Goal: Check status

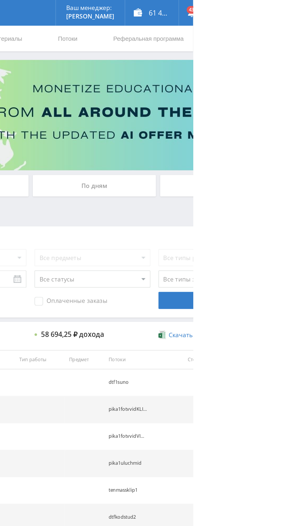
click at [230, 125] on div "По дням" at bounding box center [219, 127] width 84 height 15
click at [0, 0] on input "По дням" at bounding box center [0, 0] width 0 height 0
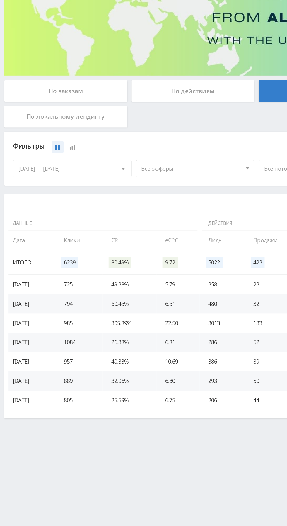
click at [133, 182] on span "Все офферы" at bounding box center [131, 180] width 69 height 11
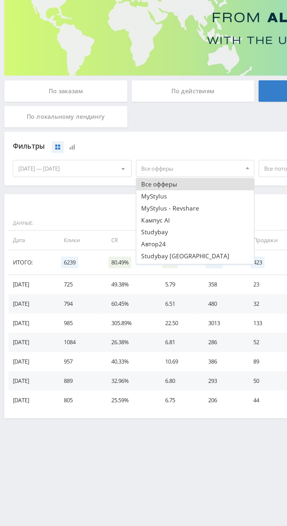
scroll to position [7, 0]
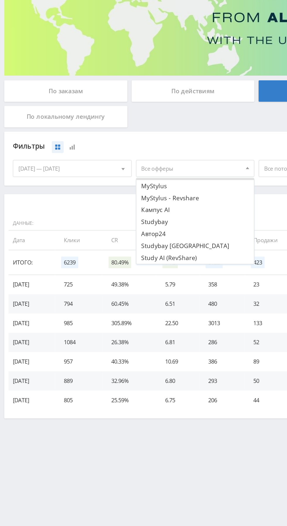
click at [122, 243] on button "Study AI (RevShare)" at bounding box center [134, 242] width 81 height 8
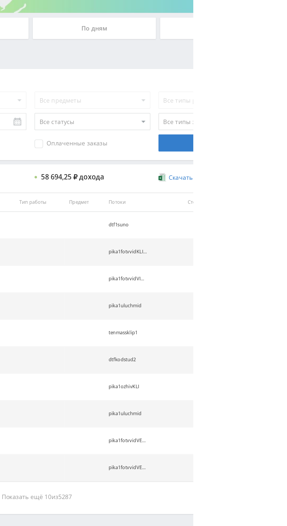
click at [206, 447] on button "Показать ещё 10 из 5287" at bounding box center [176, 448] width 334 height 12
